Goal: Task Accomplishment & Management: Manage account settings

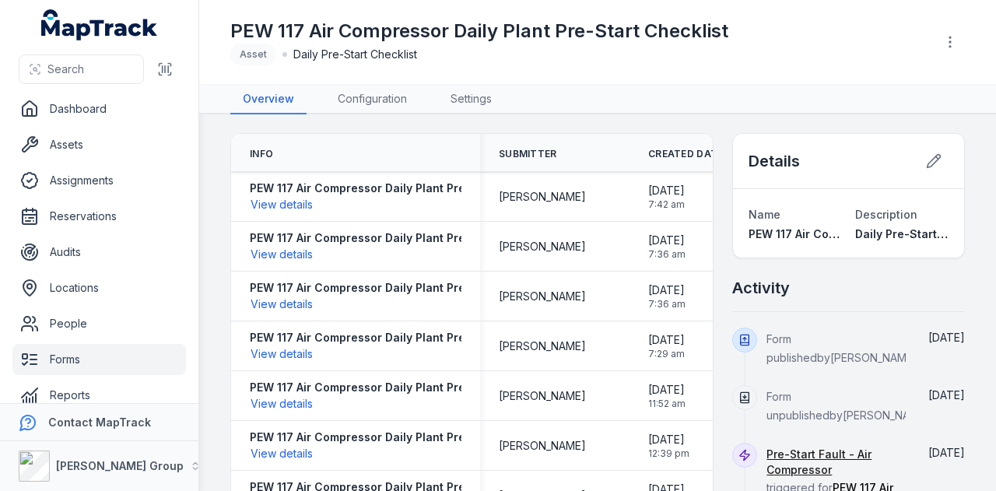
scroll to position [19, 0]
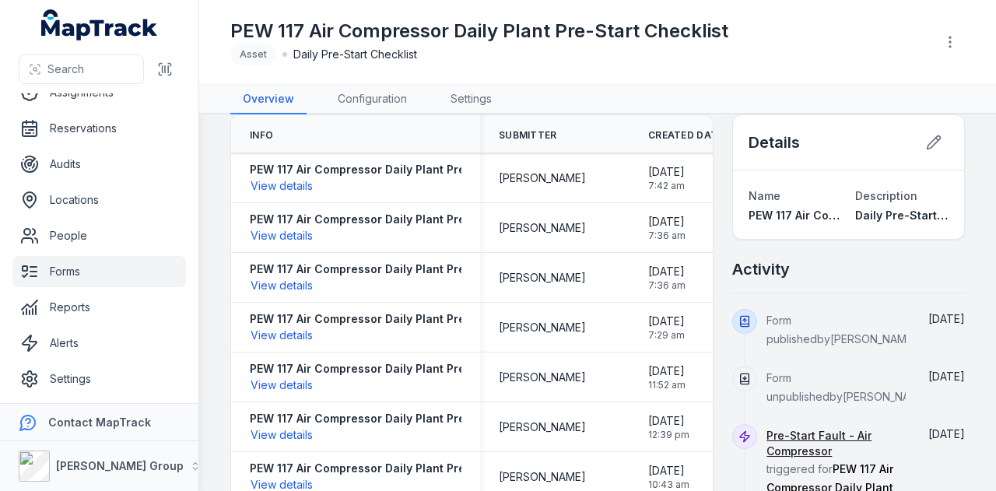
click at [97, 273] on link "Forms" at bounding box center [99, 271] width 174 height 31
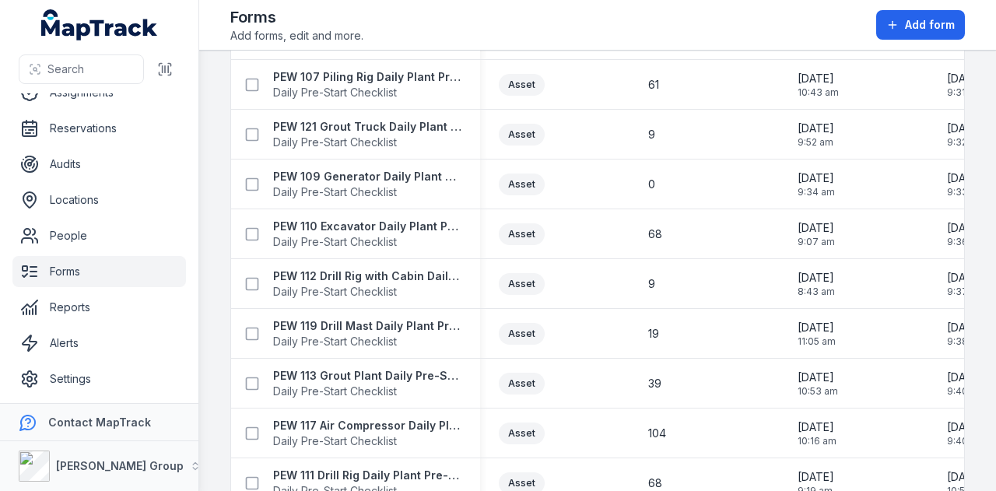
scroll to position [1716, 0]
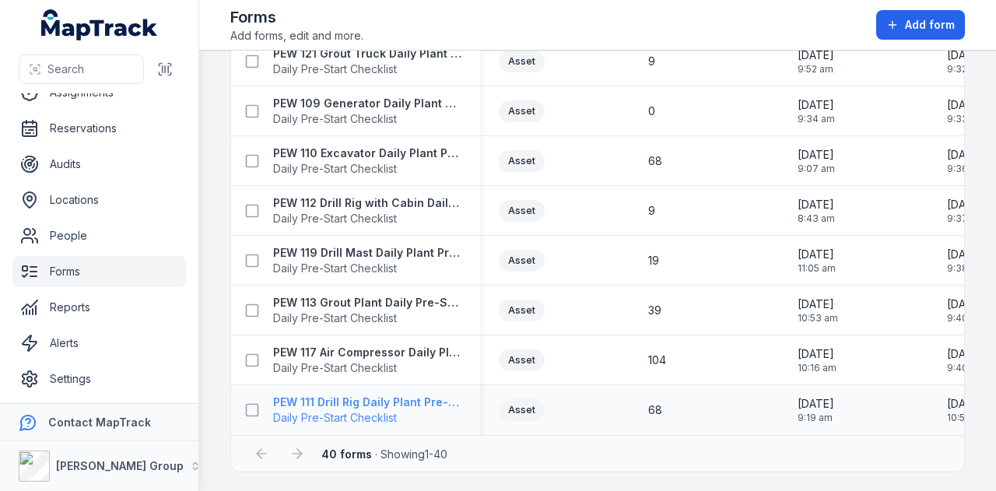
click at [400, 395] on strong "PEW 111 Drill Rig Daily Plant Pre-Start Checklist" at bounding box center [367, 403] width 188 height 16
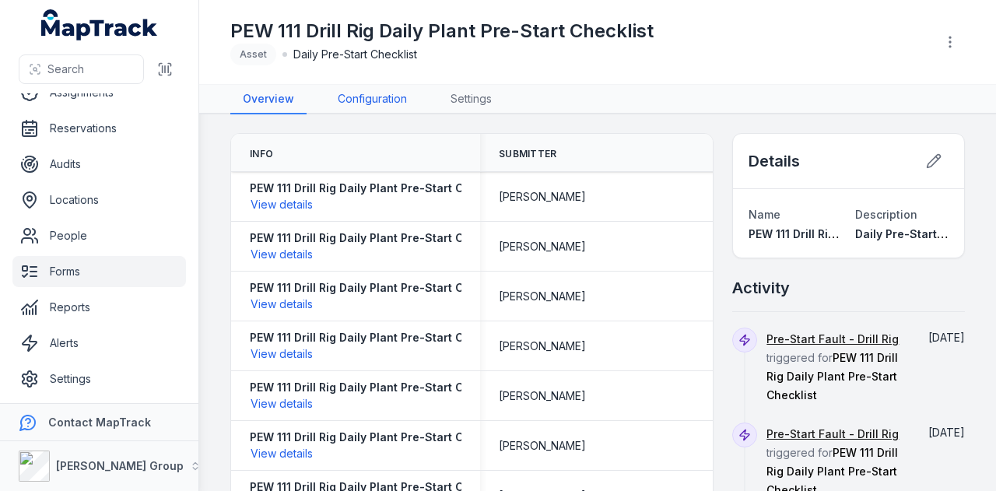
click at [360, 100] on link "Configuration" at bounding box center [372, 100] width 94 height 30
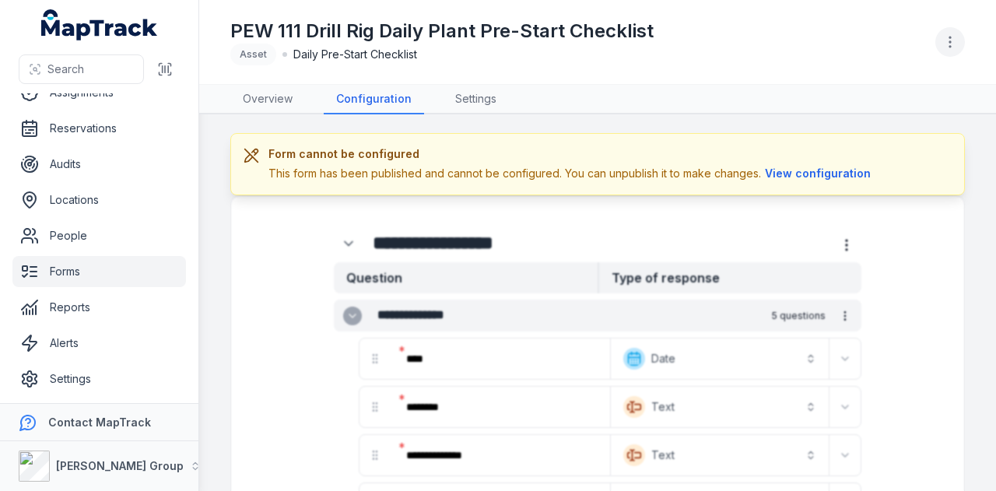
click at [955, 47] on icon "button" at bounding box center [951, 42] width 16 height 16
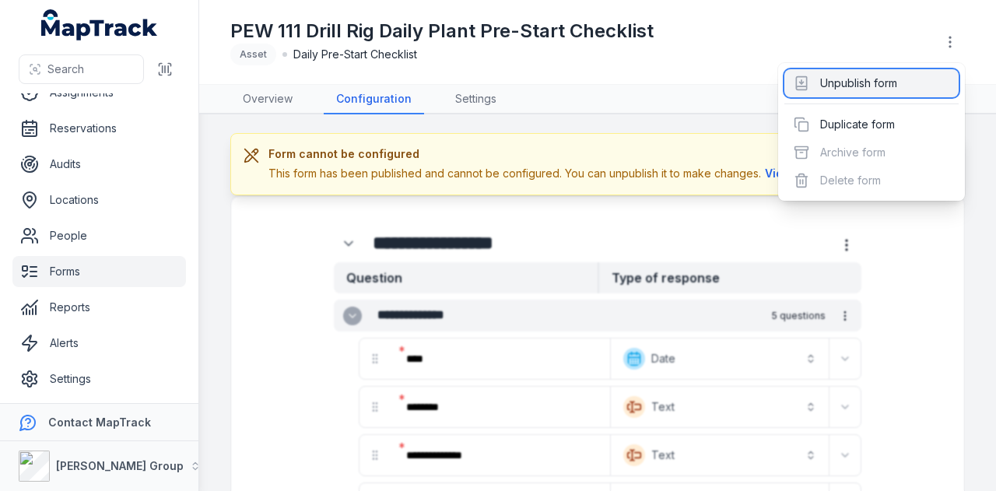
click at [924, 76] on div "Unpublish form" at bounding box center [872, 83] width 174 height 28
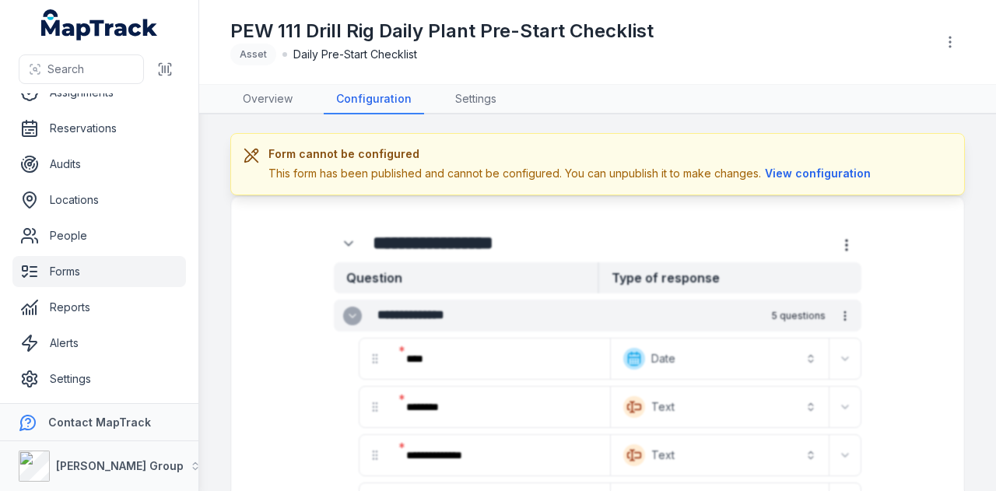
scroll to position [78, 0]
